Goal: Information Seeking & Learning: Learn about a topic

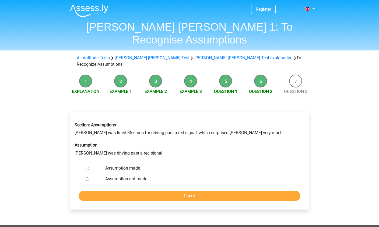
click at [89, 167] on input "Assumption made" at bounding box center [86, 168] width 3 height 3
radio input "true"
click at [193, 191] on input "Check" at bounding box center [190, 196] width 222 height 10
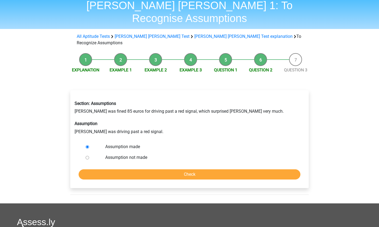
click at [119, 155] on label "Assumption not made" at bounding box center [198, 158] width 186 height 6
click at [89, 156] on input "Assumption not made" at bounding box center [86, 157] width 3 height 3
radio input "true"
click at [156, 170] on input "Check" at bounding box center [190, 175] width 222 height 10
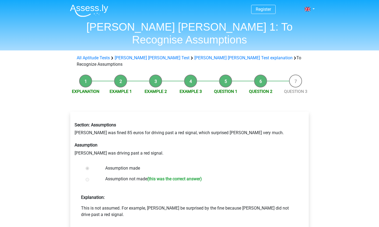
click at [194, 143] on h6 "Assumption" at bounding box center [189, 145] width 230 height 5
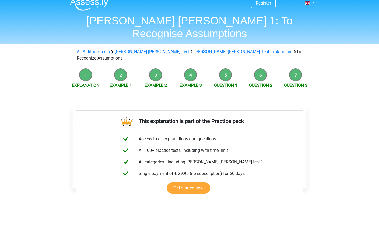
scroll to position [6, 0]
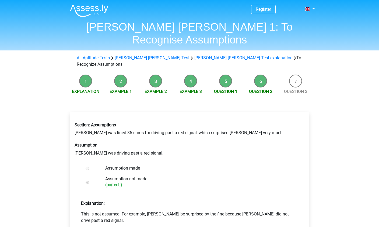
scroll to position [22, 0]
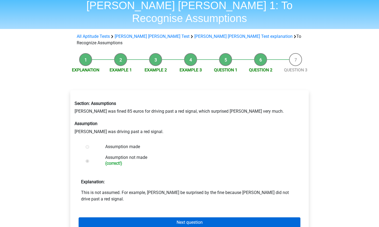
click at [217, 218] on link "Next question" at bounding box center [190, 223] width 222 height 10
